Goal: Browse casually

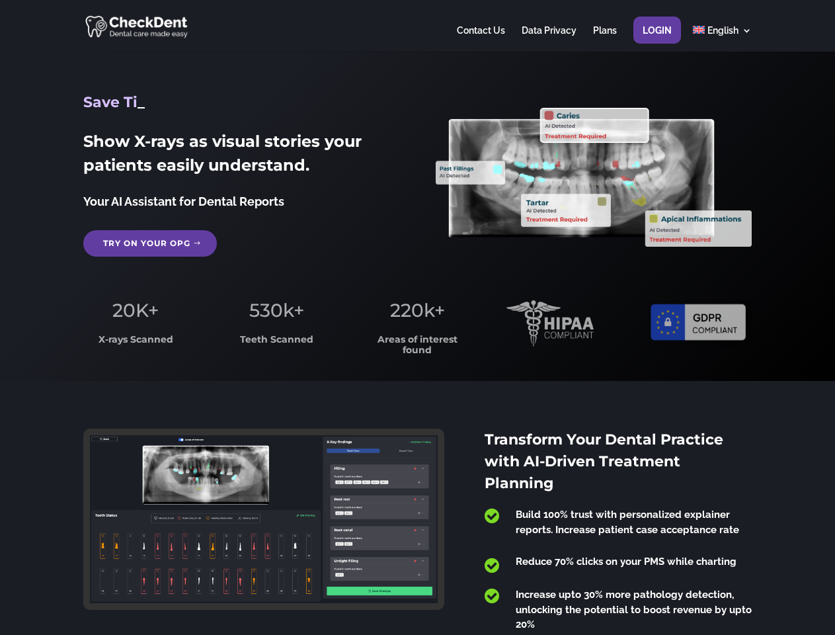
click at [417, 317] on span "220k+" at bounding box center [417, 310] width 55 height 22
click at [417, 26] on div at bounding box center [417, 26] width 668 height 52
click at [417, 317] on span "220k+" at bounding box center [417, 310] width 55 height 22
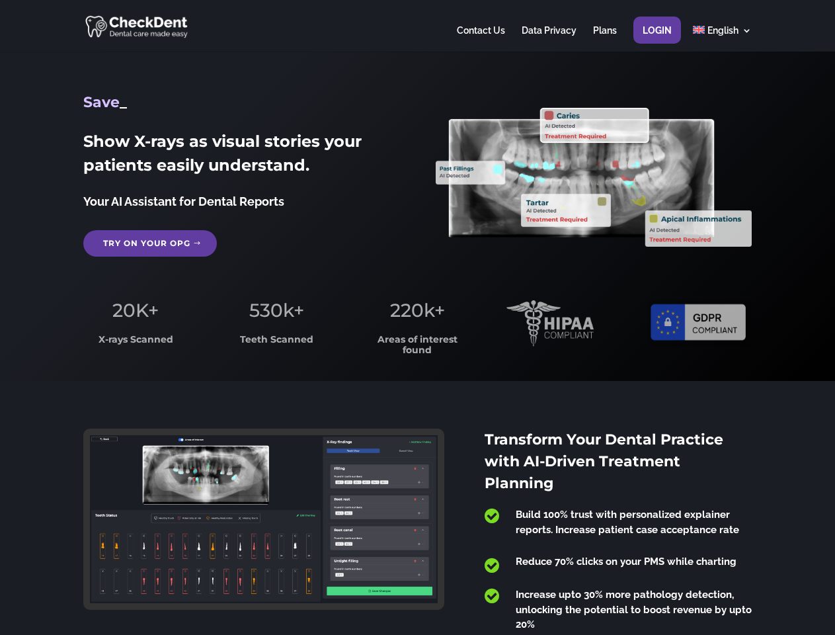
click at [417, 26] on div at bounding box center [417, 26] width 668 height 52
